Goal: Transaction & Acquisition: Purchase product/service

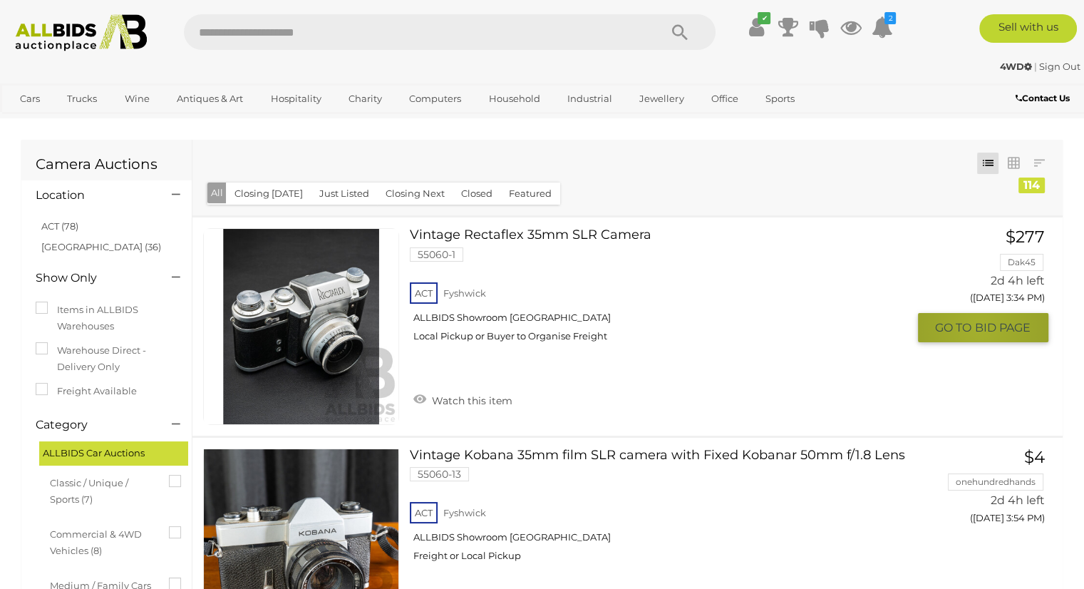
click at [980, 326] on span "BID PAGE" at bounding box center [1003, 327] width 56 height 15
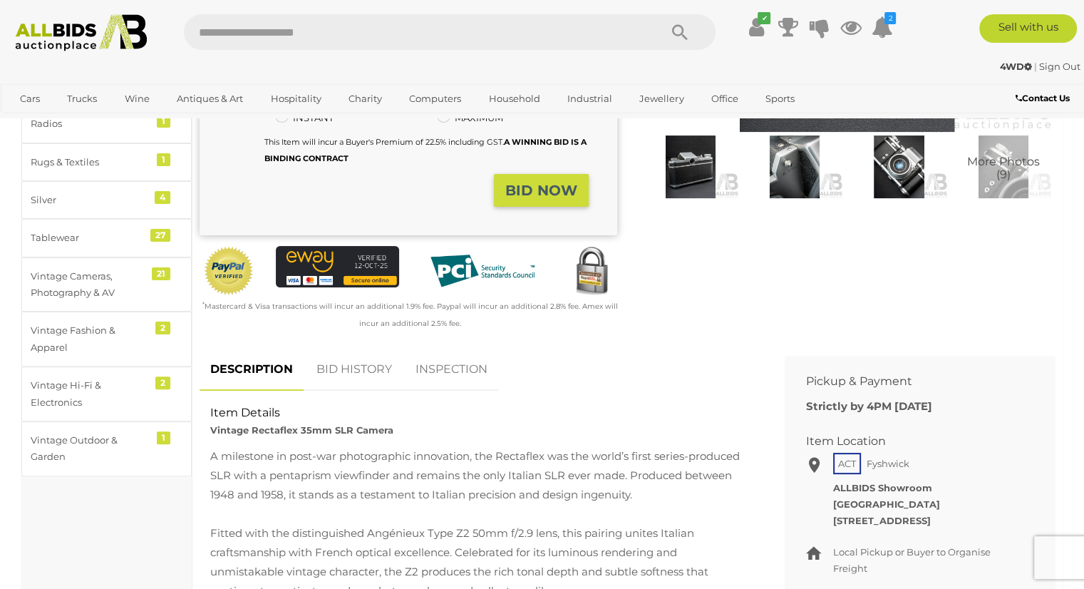
scroll to position [356, 0]
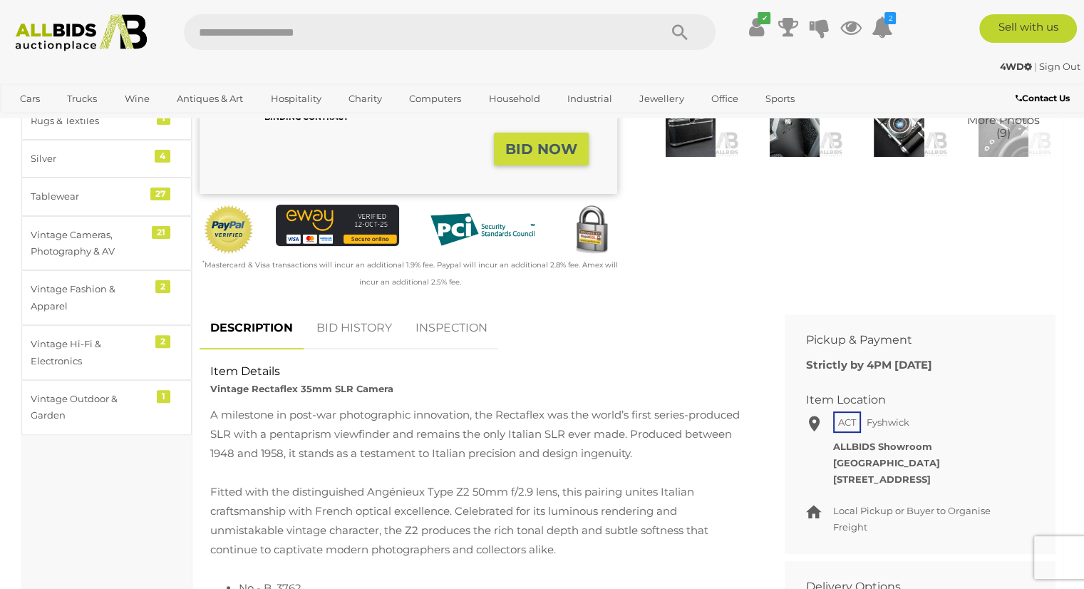
click at [341, 327] on link "BID HISTORY" at bounding box center [354, 328] width 97 height 42
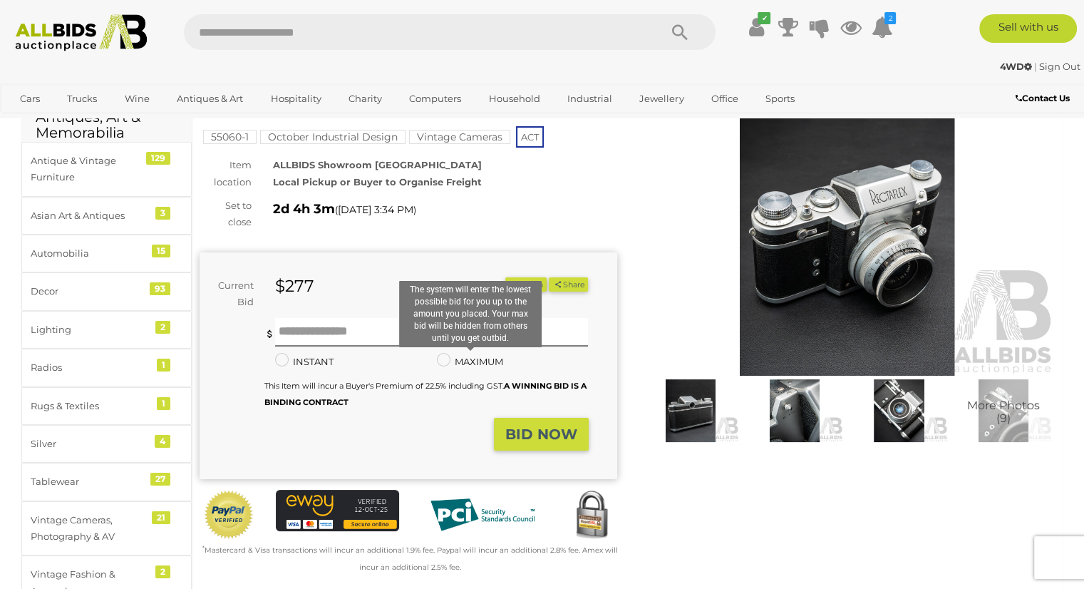
scroll to position [0, 0]
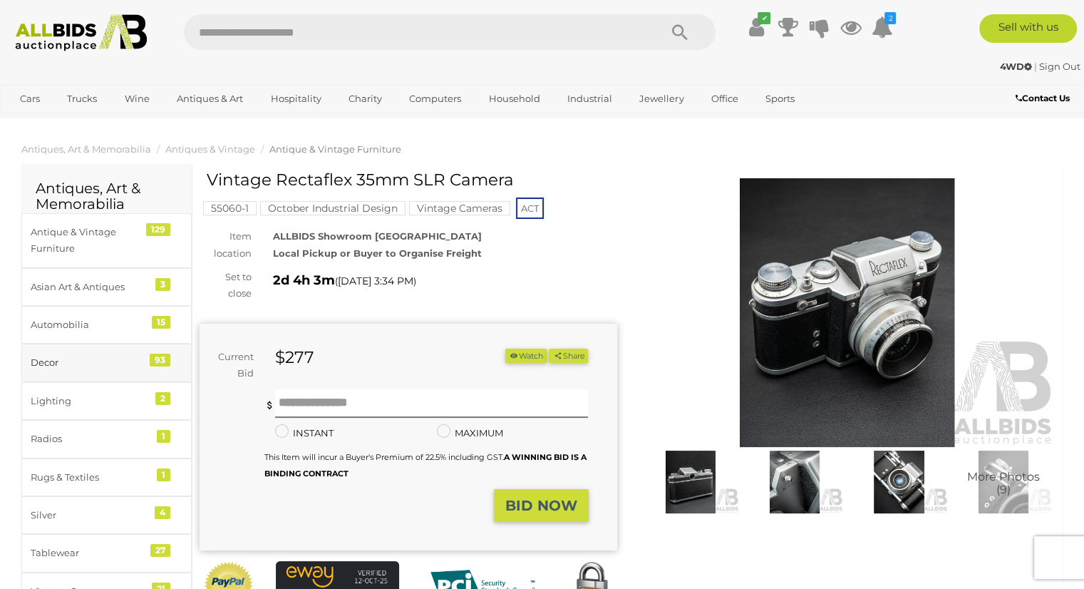
click at [21, 344] on link "Decor 93" at bounding box center [106, 362] width 170 height 38
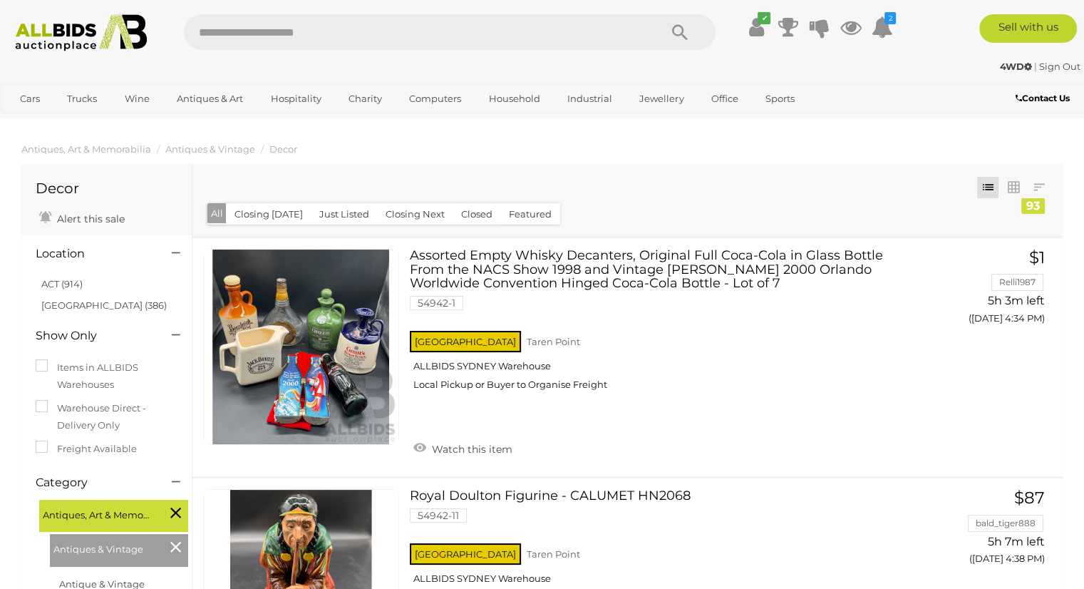
scroll to position [16672, 0]
